Goal: Check status: Check status

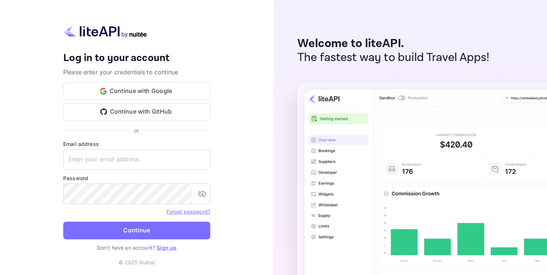
type input "adminpassword_support@yandex-team.ru"
click at [137, 226] on button "Continue" at bounding box center [136, 230] width 147 height 18
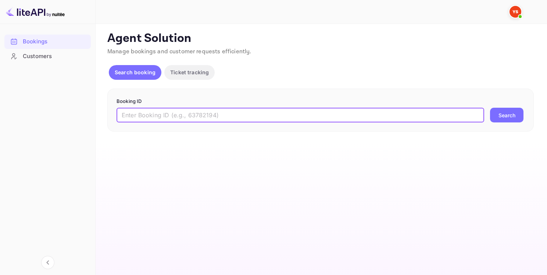
paste input "9103117"
type input "9103117"
click at [498, 110] on button "Search" at bounding box center [506, 115] width 33 height 15
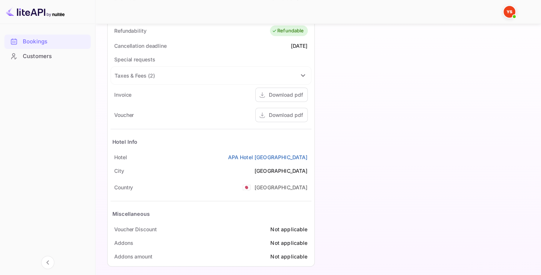
scroll to position [331, 0]
click at [277, 110] on div "Download pdf" at bounding box center [286, 114] width 34 height 8
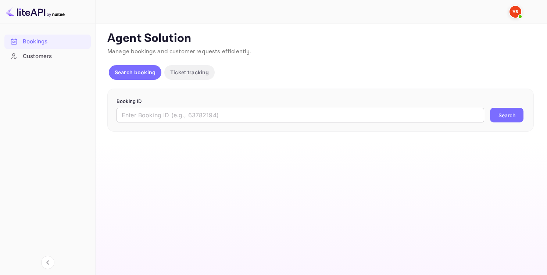
click at [222, 114] on input "text" at bounding box center [299, 115] width 367 height 15
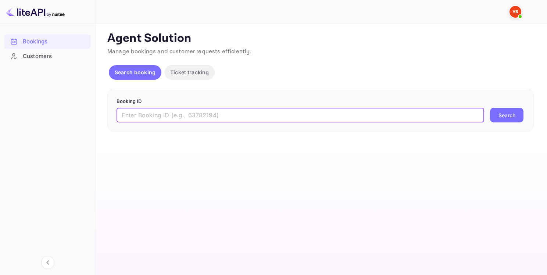
paste input "9565597"
type input "9565597"
click at [505, 115] on button "Search" at bounding box center [506, 115] width 33 height 15
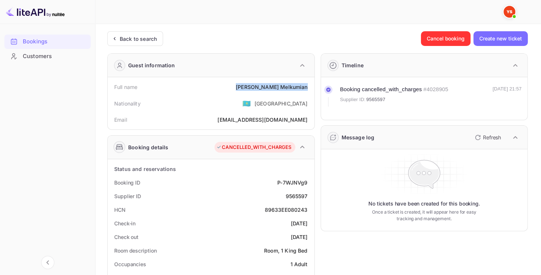
drag, startPoint x: 264, startPoint y: 86, endPoint x: 309, endPoint y: 84, distance: 44.5
click at [309, 84] on div "Full name [PERSON_NAME]" at bounding box center [211, 87] width 201 height 14
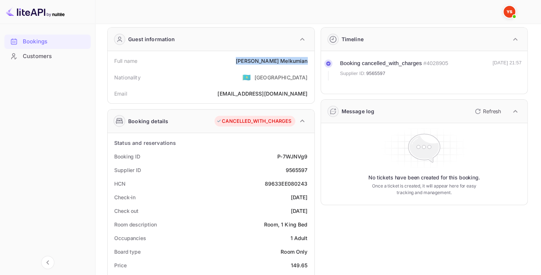
scroll to position [73, 0]
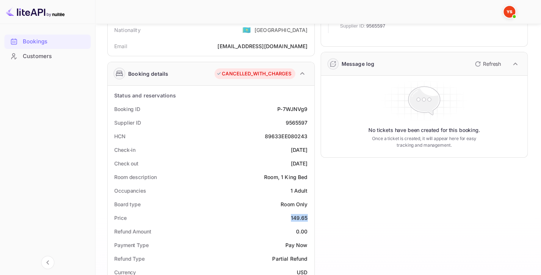
drag, startPoint x: 286, startPoint y: 213, endPoint x: 307, endPoint y: 214, distance: 21.7
click at [308, 214] on div "Price 149.65" at bounding box center [211, 218] width 201 height 14
